Goal: Task Accomplishment & Management: Use online tool/utility

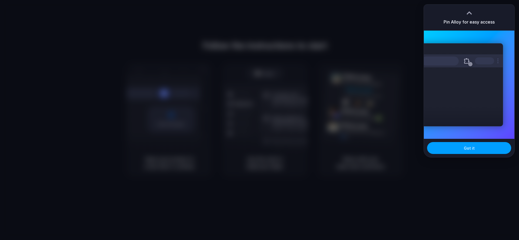
click at [389, 145] on button "Got it" at bounding box center [469, 148] width 84 height 12
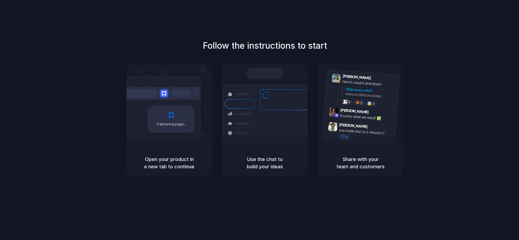
click at [239, 107] on div "Shipments" at bounding box center [240, 104] width 25 height 10
click at [165, 121] on span "Capturing page" at bounding box center [172, 123] width 30 height 5
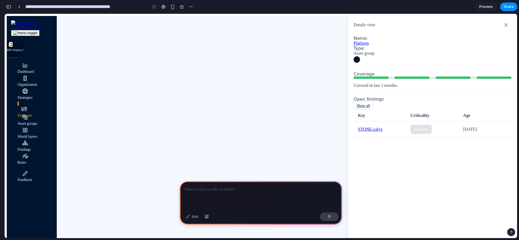
scroll to position [0, 5]
click at [189, 7] on div "button" at bounding box center [191, 7] width 4 height 4
click at [300, 9] on div "Duplicate Delete" at bounding box center [259, 120] width 519 height 240
click at [18, 7] on link at bounding box center [19, 7] width 8 height 8
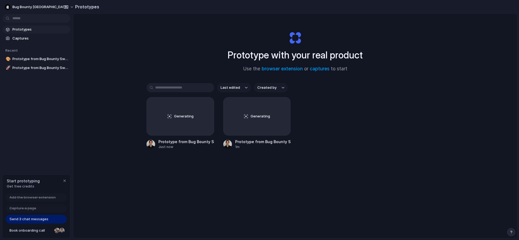
click at [32, 220] on span "Send 3 chat messages" at bounding box center [28, 218] width 39 height 5
click at [58, 220] on div "Send 3 chat messages" at bounding box center [36, 219] width 61 height 9
click at [28, 219] on span "Send 3 chat messages" at bounding box center [28, 218] width 39 height 5
click at [43, 218] on span "Send 3 chat messages" at bounding box center [28, 218] width 39 height 5
click at [40, 230] on span "Book onboarding call" at bounding box center [30, 230] width 43 height 5
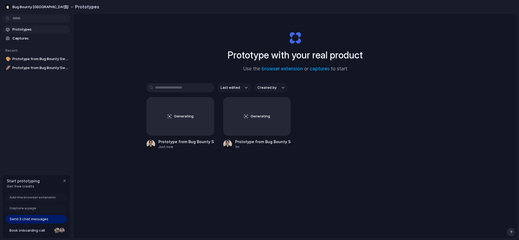
click at [24, 220] on span "Send 3 chat messages" at bounding box center [28, 218] width 39 height 5
click at [20, 219] on span "Send 3 chat messages" at bounding box center [28, 218] width 39 height 5
click at [189, 126] on div "Generating" at bounding box center [180, 116] width 67 height 38
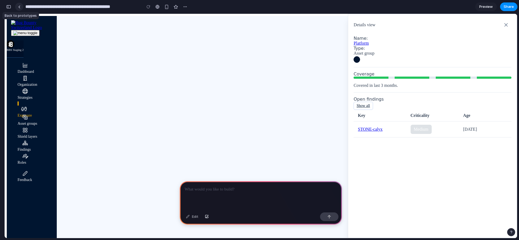
click at [17, 4] on link at bounding box center [19, 7] width 8 height 8
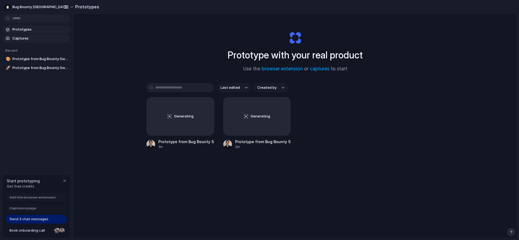
click at [12, 36] on link "Captures" at bounding box center [37, 38] width 68 height 8
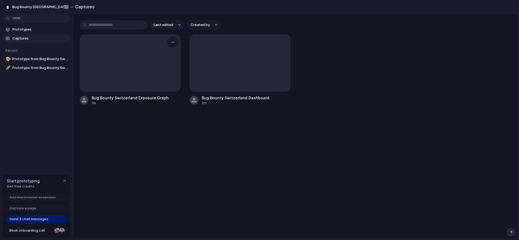
click at [144, 68] on div at bounding box center [130, 63] width 100 height 57
click at [158, 61] on div at bounding box center [130, 63] width 100 height 57
click at [176, 41] on button "button" at bounding box center [173, 42] width 9 height 9
click at [115, 54] on div "Create prototype Rename Copy link Open original page Delete" at bounding box center [259, 120] width 519 height 240
click at [104, 65] on div at bounding box center [130, 63] width 100 height 57
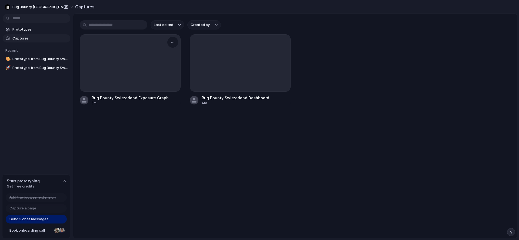
click at [112, 62] on div at bounding box center [130, 63] width 100 height 57
click at [22, 59] on span "Prototype from Bug Bounty Switzerland Exposure Graph" at bounding box center [40, 58] width 56 height 5
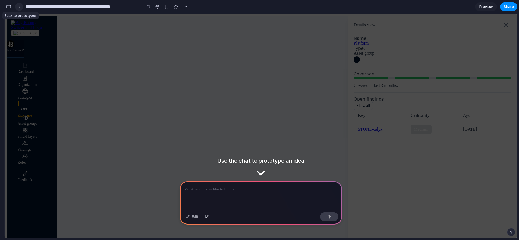
click at [19, 9] on link at bounding box center [19, 7] width 8 height 8
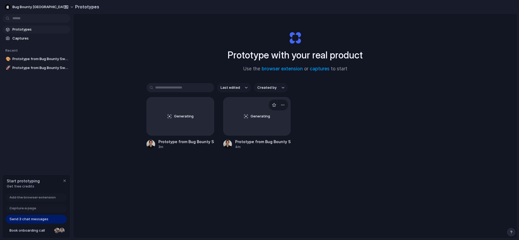
click at [256, 127] on div "Generating" at bounding box center [257, 116] width 67 height 38
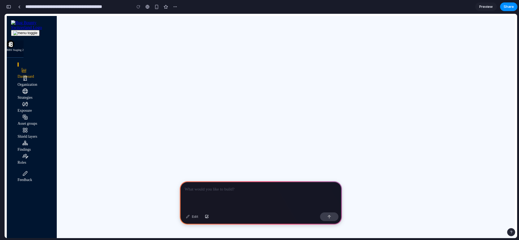
click at [18, 9] on link at bounding box center [19, 7] width 8 height 8
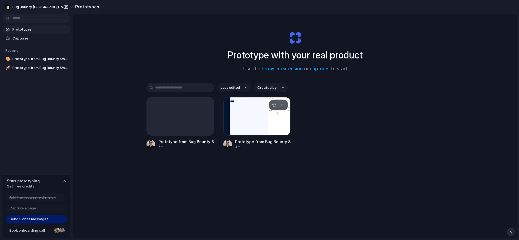
click at [237, 112] on div at bounding box center [257, 116] width 68 height 38
